Goal: Task Accomplishment & Management: Manage account settings

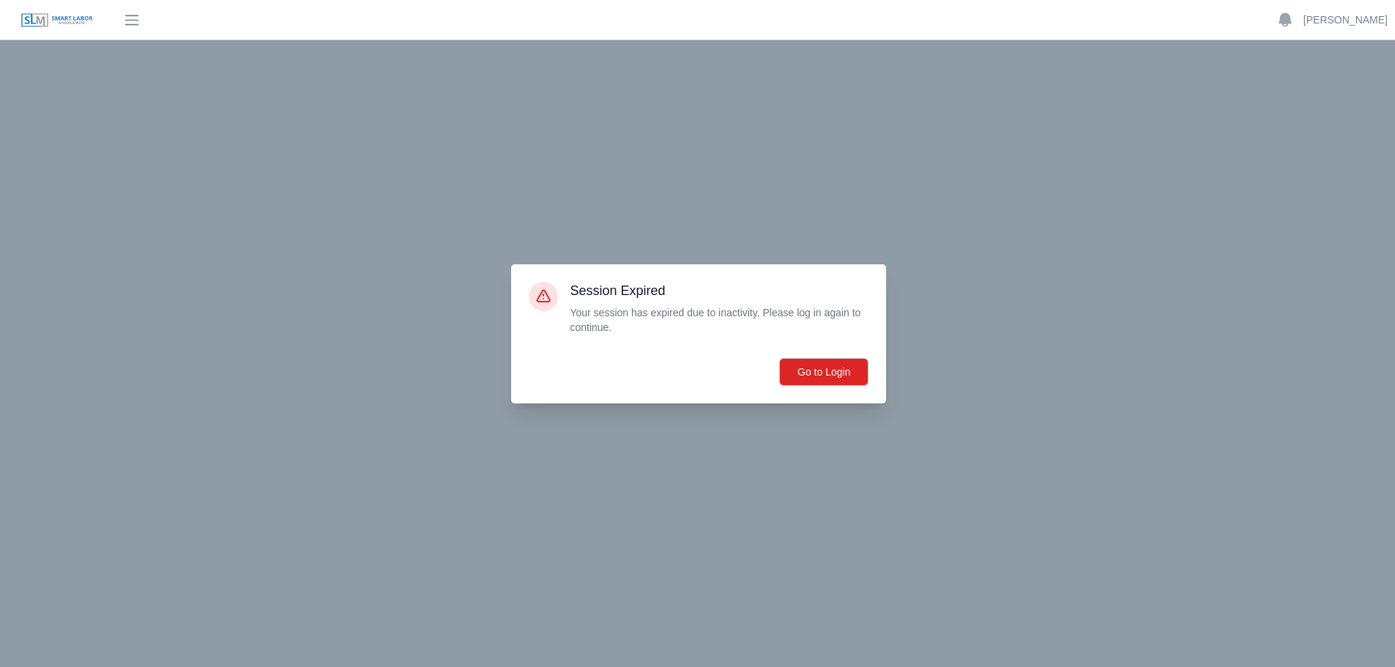
scroll to position [88, 0]
drag, startPoint x: 1305, startPoint y: 293, endPoint x: 1296, endPoint y: 302, distance: 11.9
click at [1302, 293] on div at bounding box center [697, 333] width 1395 height 667
click at [1316, 472] on div at bounding box center [697, 333] width 1395 height 667
drag, startPoint x: 885, startPoint y: 166, endPoint x: 914, endPoint y: 164, distance: 29.4
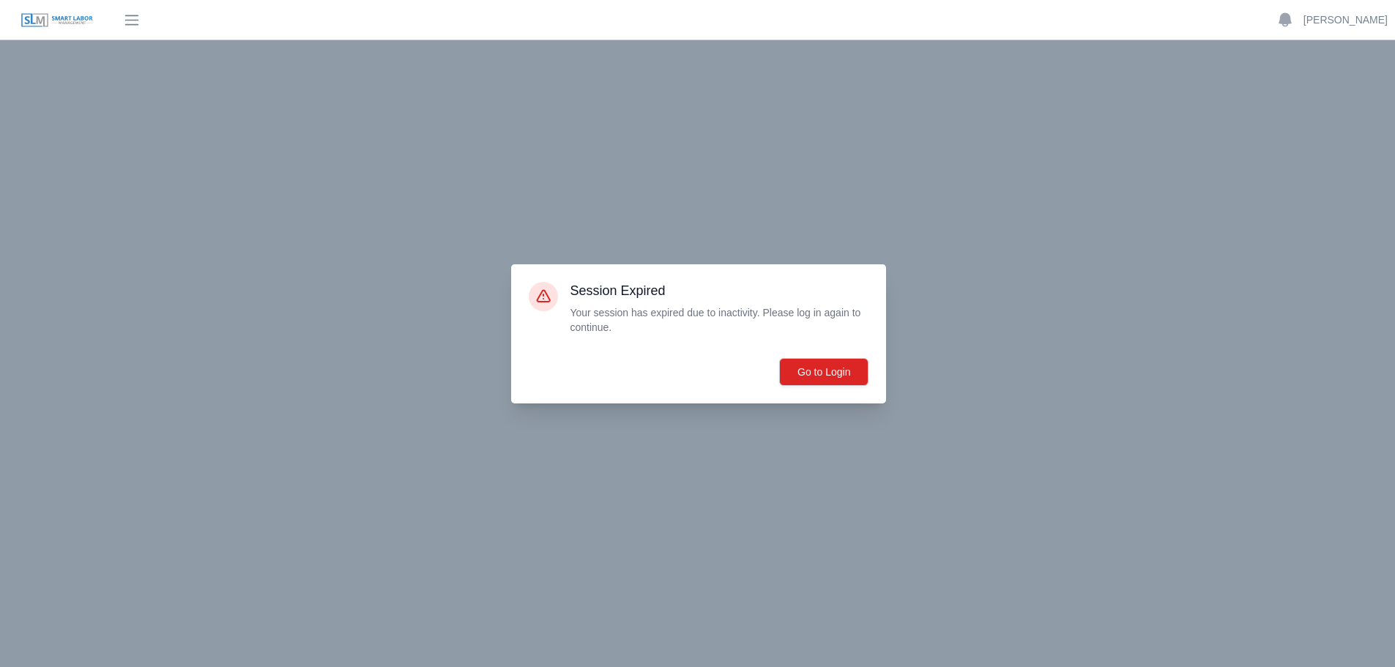
click at [886, 166] on div at bounding box center [697, 333] width 1395 height 667
drag, startPoint x: 1279, startPoint y: 470, endPoint x: 1310, endPoint y: 514, distance: 54.1
click at [1274, 500] on div at bounding box center [697, 333] width 1395 height 667
click at [46, 168] on div at bounding box center [697, 333] width 1395 height 667
